Goal: Task Accomplishment & Management: Use online tool/utility

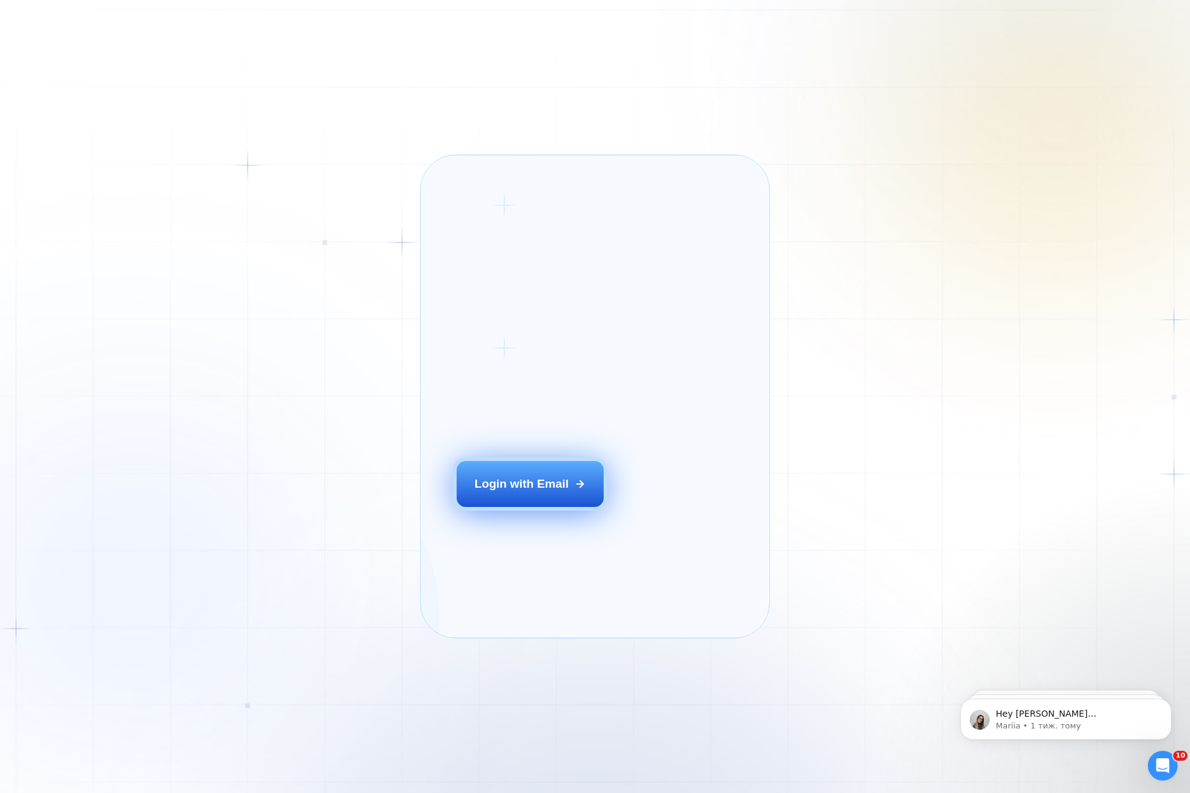
click at [554, 489] on button "Login with Email" at bounding box center [530, 484] width 147 height 46
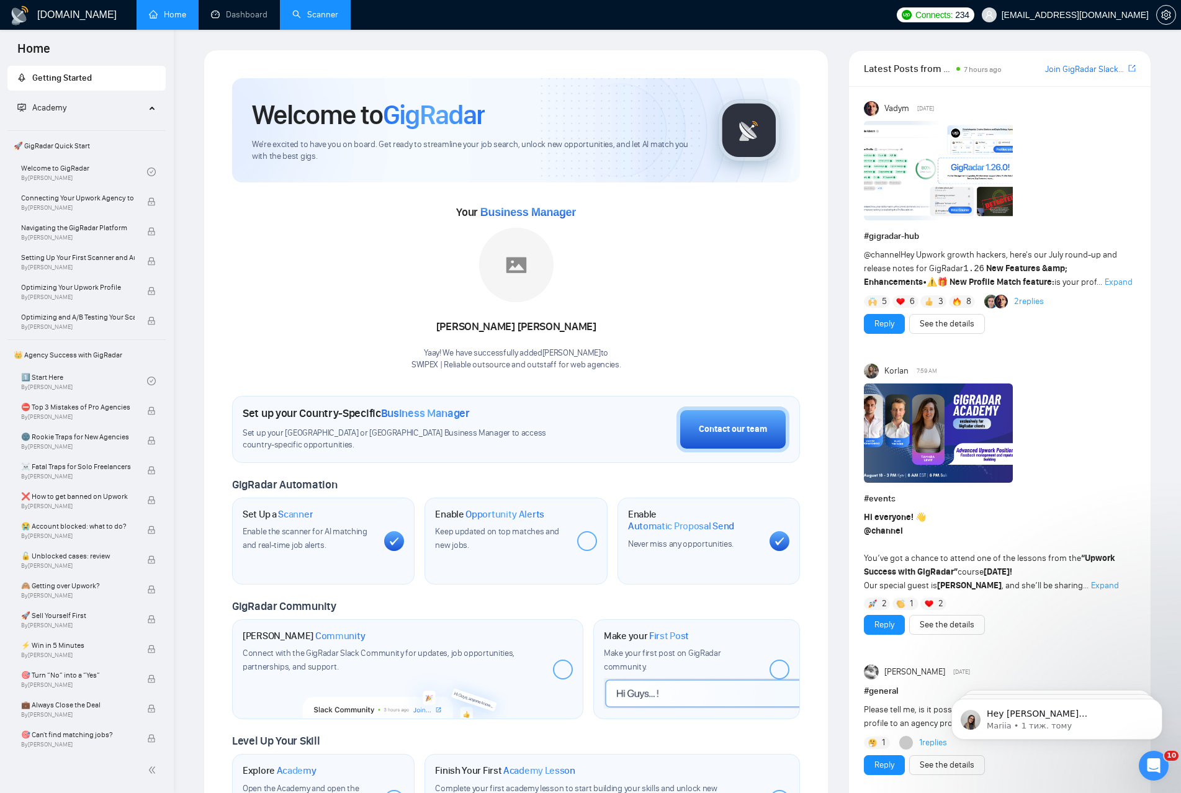
click at [308, 18] on link "Scanner" at bounding box center [315, 14] width 46 height 11
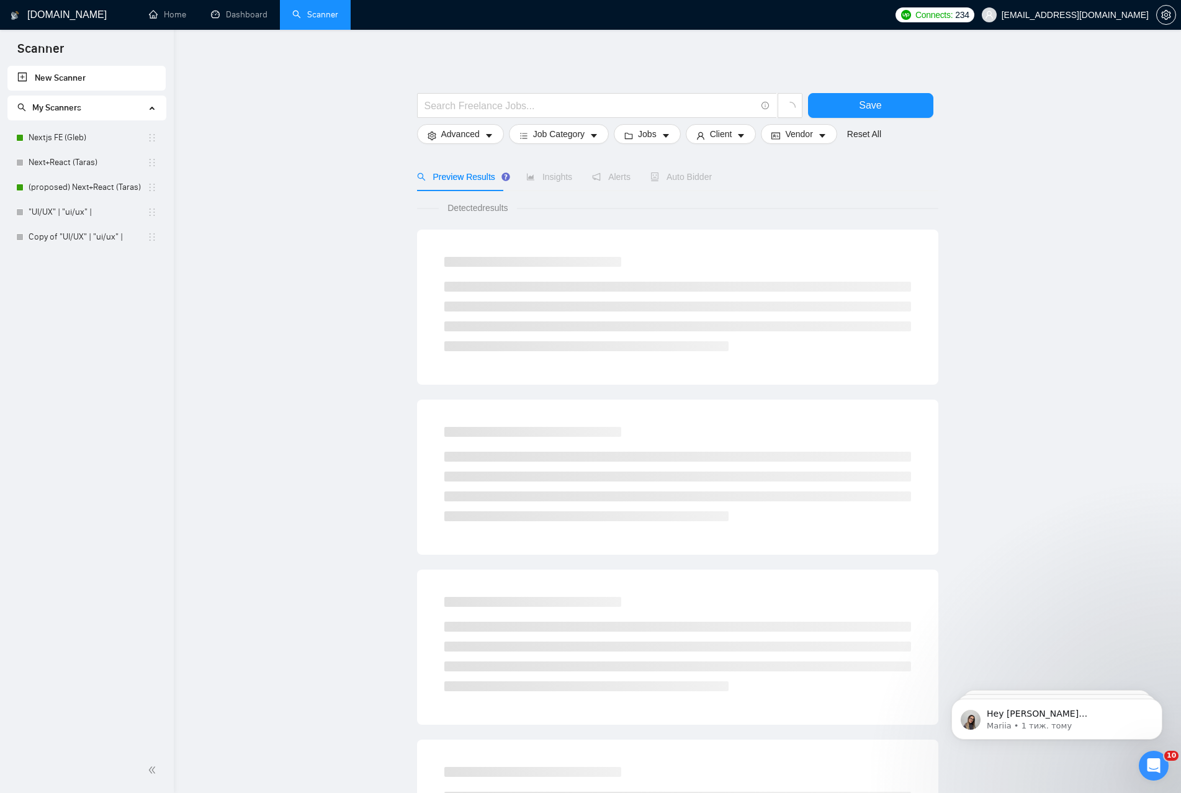
click at [348, 244] on main "Save Advanced Job Category Jobs Client Vendor Reset All Preview Results Insight…" at bounding box center [677, 557] width 967 height 1015
drag, startPoint x: 327, startPoint y: 455, endPoint x: 333, endPoint y: 501, distance: 46.3
click at [327, 460] on main "Save Advanced Job Category Jobs Client Vendor Reset All Preview Results Insight…" at bounding box center [677, 557] width 967 height 1015
click at [373, 599] on main "Save Advanced Job Category Jobs Client Vendor Reset All Preview Results Insight…" at bounding box center [677, 557] width 967 height 1015
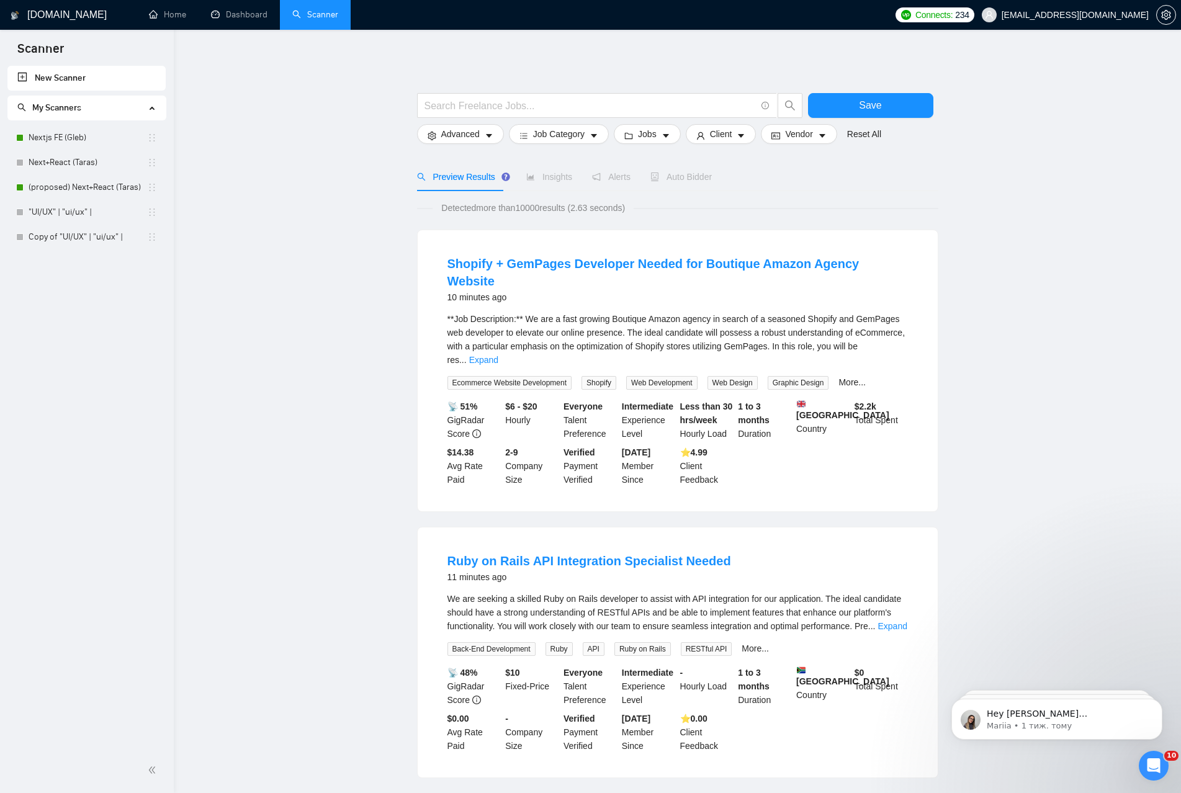
drag, startPoint x: 343, startPoint y: 649, endPoint x: 339, endPoint y: 668, distance: 19.0
